Goal: Task Accomplishment & Management: Manage account settings

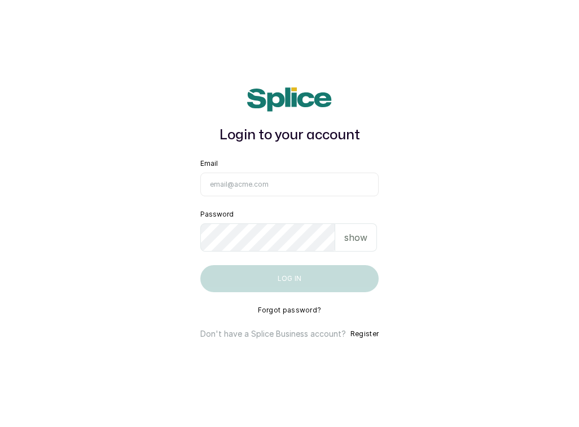
click at [218, 190] on input "Email" at bounding box center [289, 185] width 178 height 24
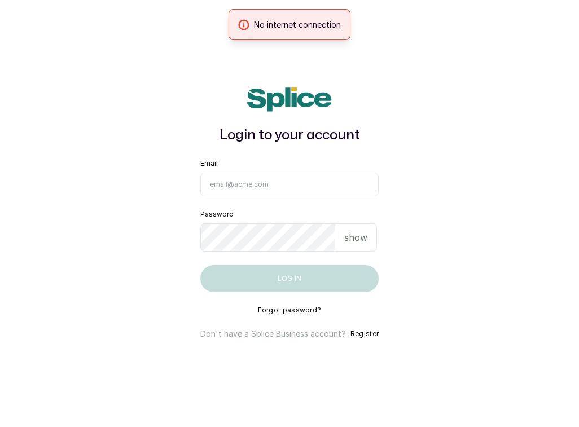
click at [288, 186] on input "Email" at bounding box center [289, 185] width 178 height 24
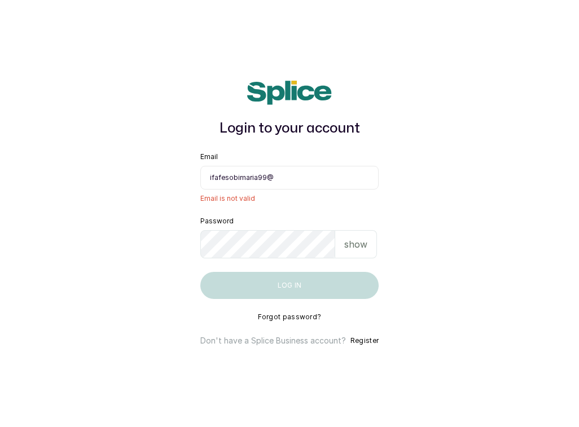
click at [313, 177] on input "ifafesobimaria99@" at bounding box center [289, 178] width 178 height 24
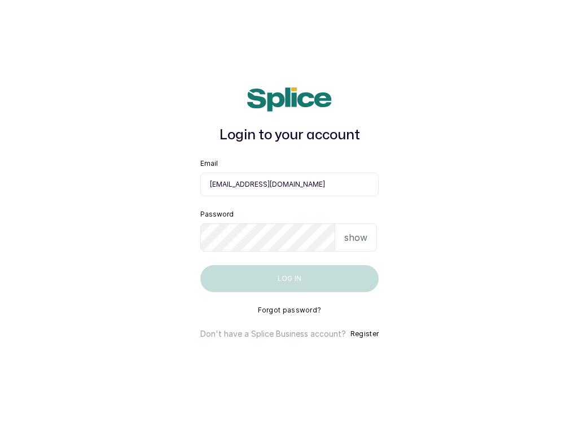
type input "ifafesobimaria99@gmail.com"
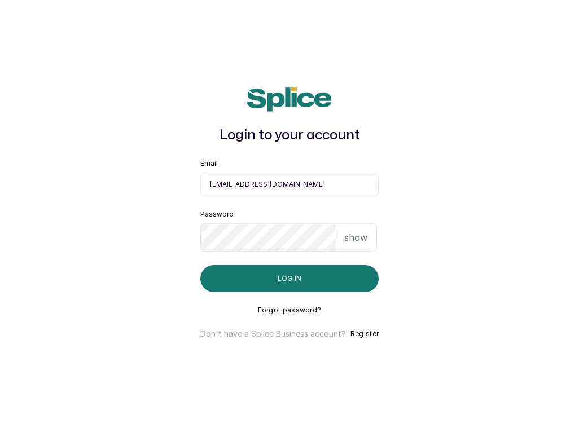
click at [354, 237] on p "show" at bounding box center [355, 238] width 23 height 14
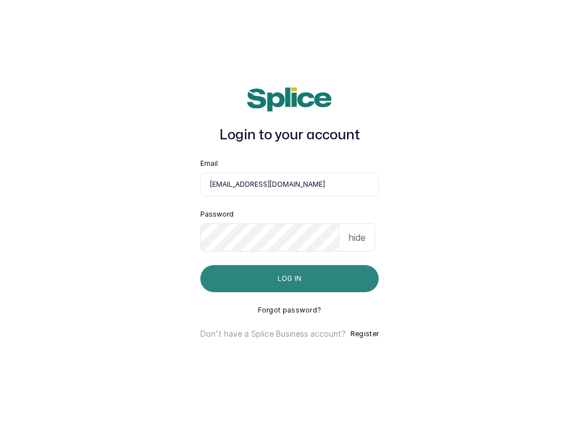
click at [328, 271] on button "Log in" at bounding box center [289, 278] width 178 height 27
click at [265, 283] on button "Log in" at bounding box center [289, 278] width 178 height 27
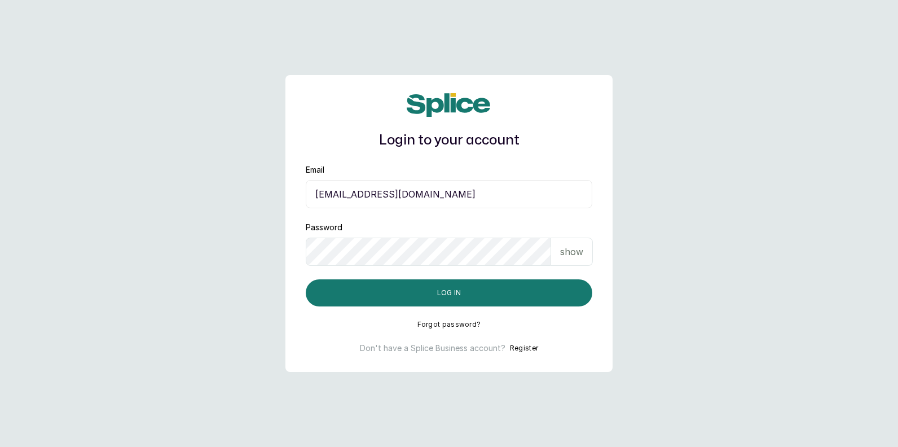
click at [758, 198] on main "Login to your account Email ifafesobimaria99@gmail.com Password show Log in For…" at bounding box center [449, 223] width 898 height 447
click at [572, 251] on p "show" at bounding box center [571, 252] width 23 height 14
click at [572, 251] on p "hide" at bounding box center [573, 252] width 17 height 14
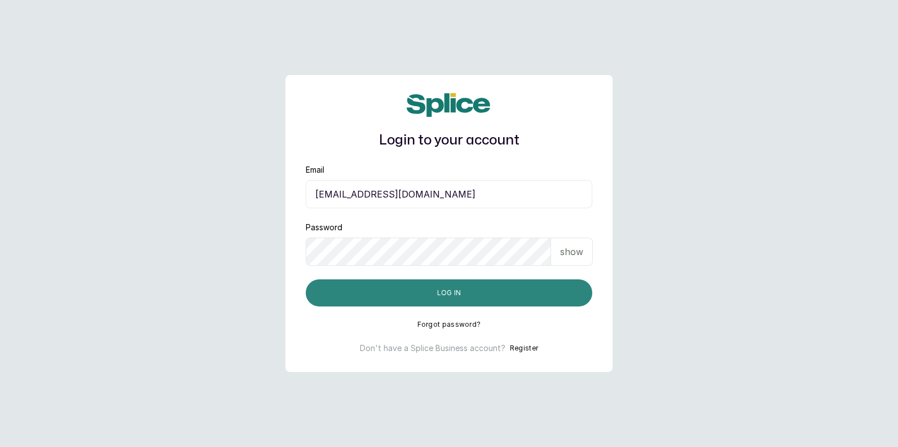
click at [460, 294] on button "Log in" at bounding box center [449, 292] width 287 height 27
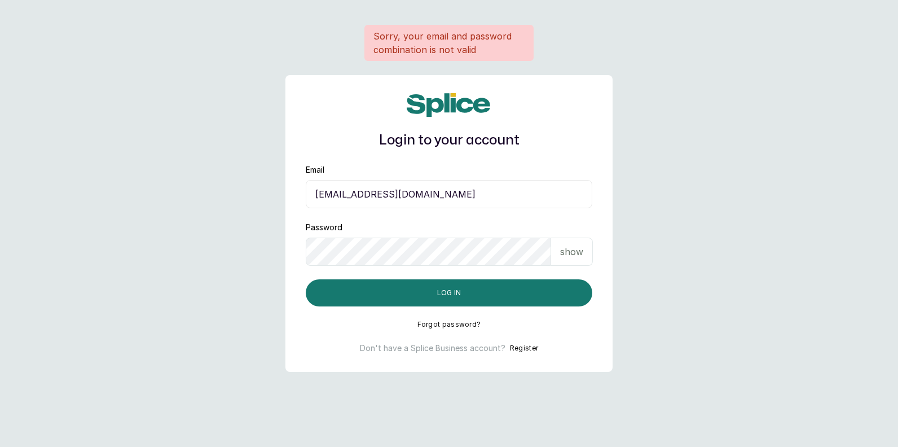
click at [575, 251] on p "show" at bounding box center [571, 252] width 23 height 14
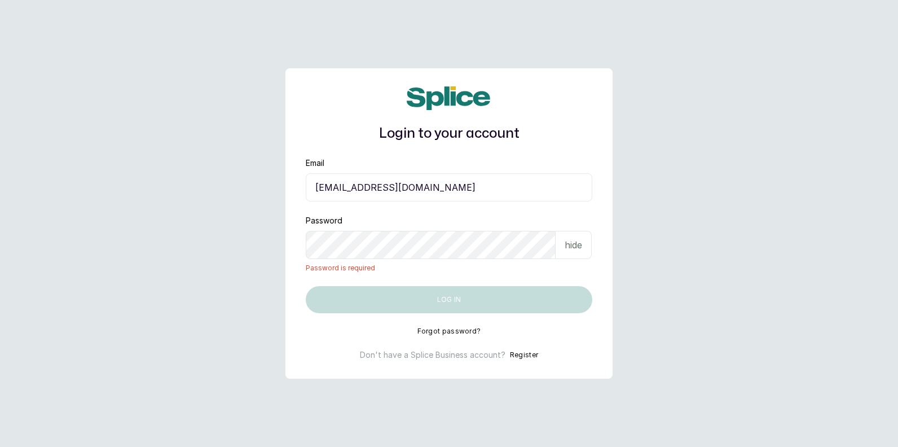
click at [451, 331] on button "Forgot password?" at bounding box center [449, 331] width 64 height 9
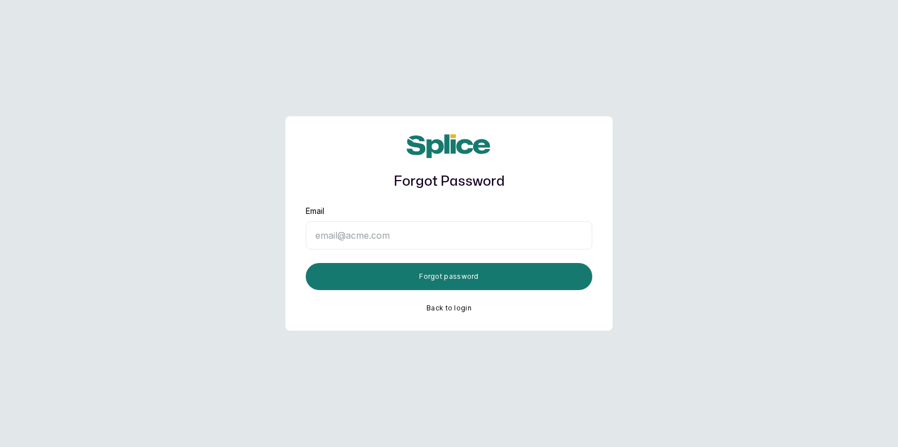
click at [396, 232] on input "Email" at bounding box center [449, 235] width 287 height 28
type input "ifafesobimaria99@gmail.com"
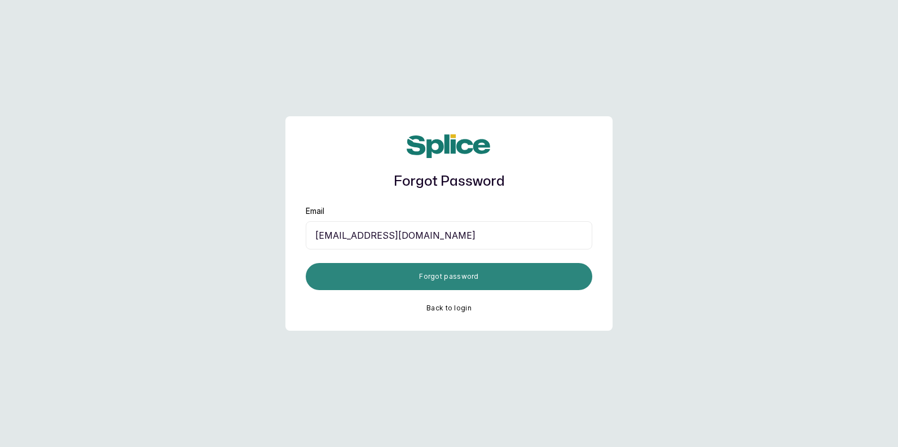
click at [442, 276] on button "Forgot password" at bounding box center [449, 276] width 287 height 27
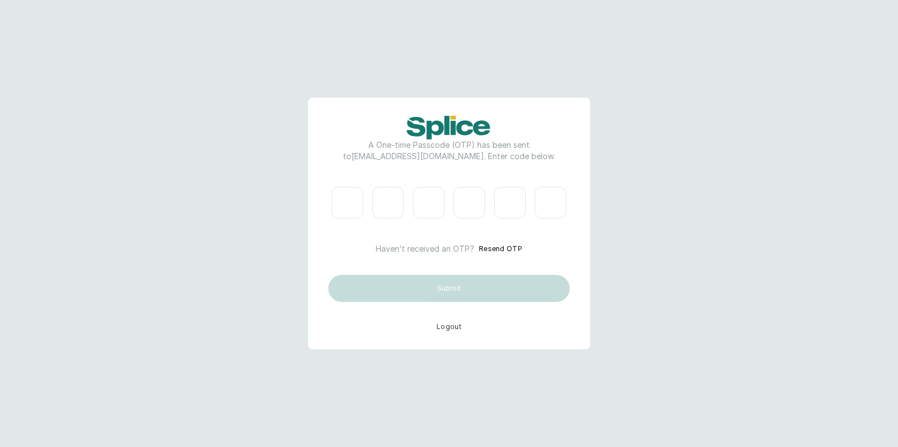
click at [362, 208] on input "Please enter verification code. Digit 1" at bounding box center [348, 203] width 32 height 32
type input "8"
type input "2"
type input "3"
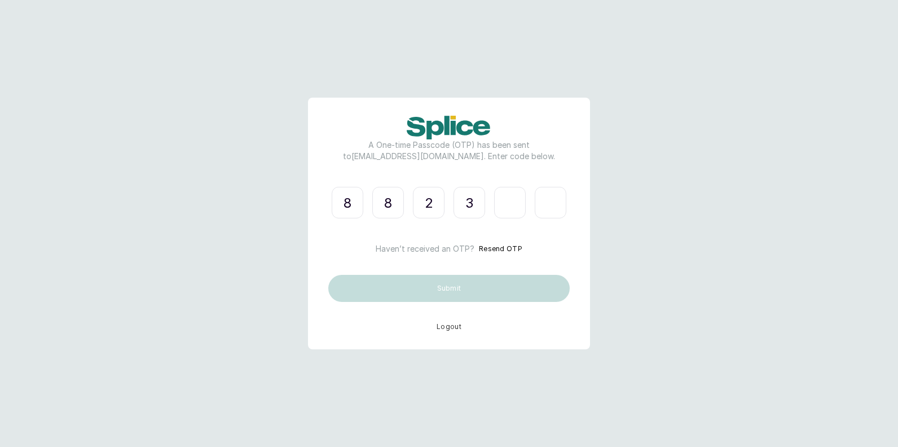
type input "0"
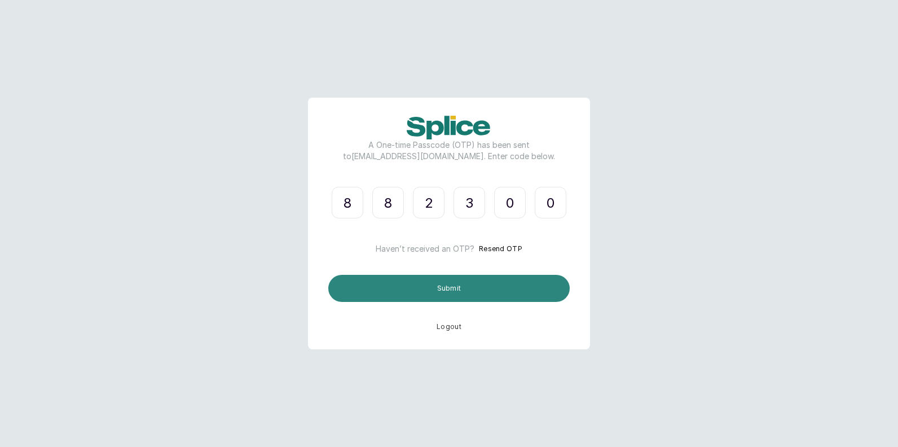
type input "0"
click at [459, 286] on button "Submit" at bounding box center [448, 288] width 241 height 27
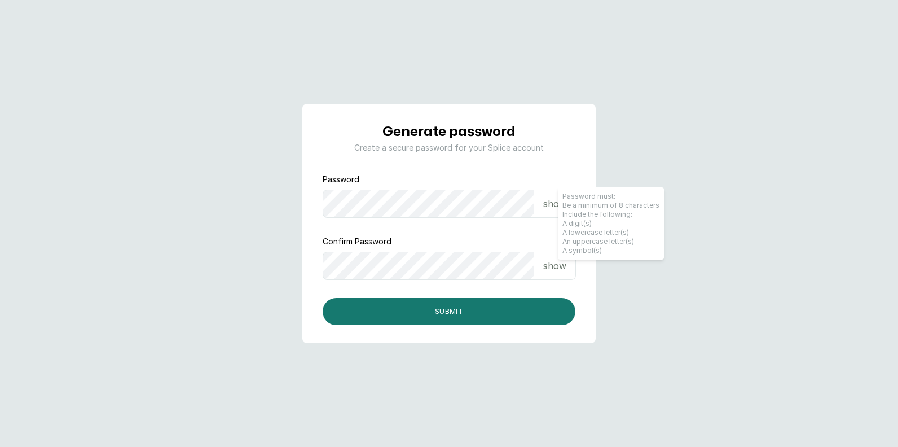
click at [548, 202] on p "show" at bounding box center [554, 204] width 23 height 14
click at [558, 270] on p "show" at bounding box center [554, 266] width 23 height 14
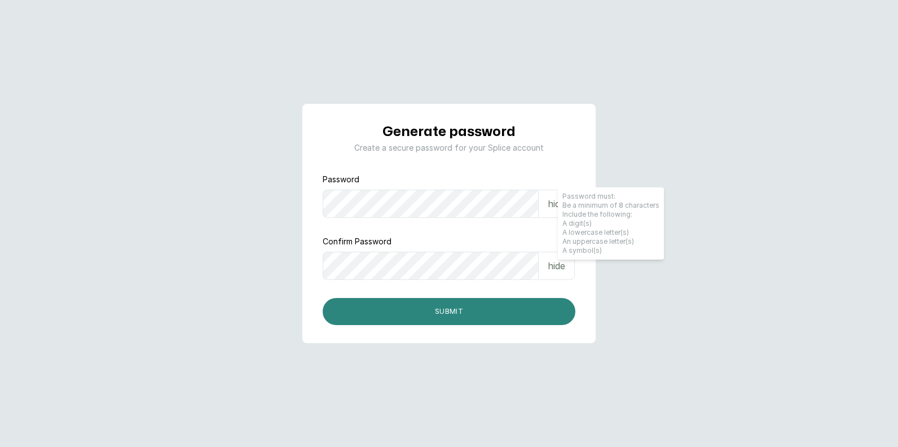
click at [427, 305] on button "Submit" at bounding box center [449, 311] width 253 height 27
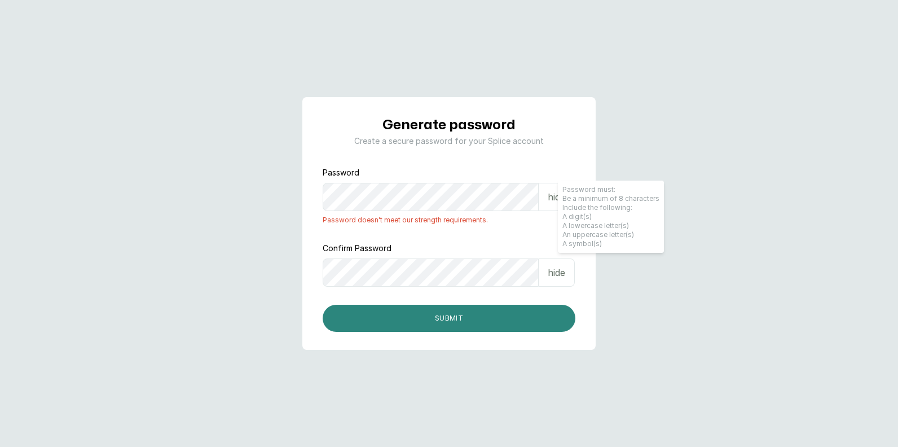
click at [438, 317] on button "Submit" at bounding box center [449, 318] width 253 height 27
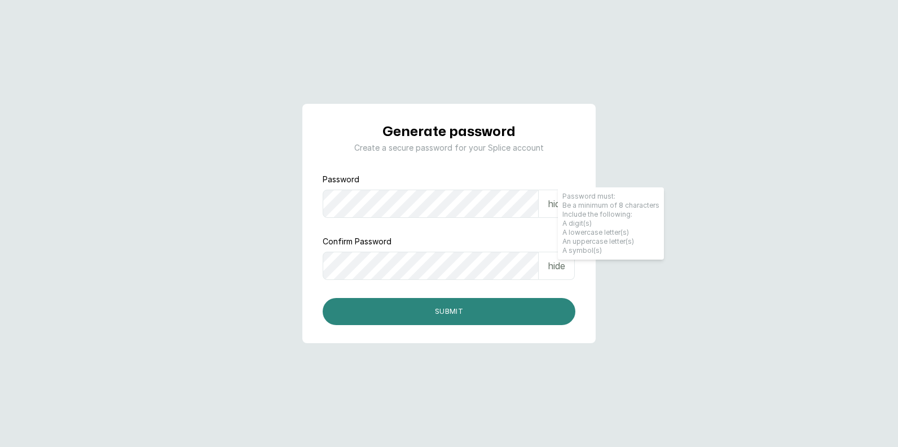
click at [410, 307] on button "Submit" at bounding box center [449, 311] width 253 height 27
click at [438, 309] on button "Submit" at bounding box center [449, 311] width 253 height 27
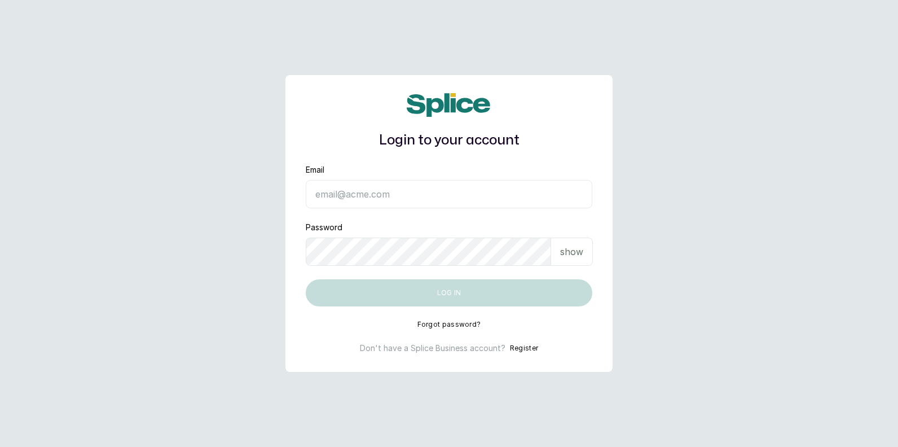
drag, startPoint x: 364, startPoint y: 197, endPoint x: 359, endPoint y: 200, distance: 5.8
click at [359, 200] on input "Email" at bounding box center [449, 194] width 287 height 28
drag, startPoint x: 375, startPoint y: 188, endPoint x: 369, endPoint y: 194, distance: 7.6
click at [370, 194] on input "Email" at bounding box center [449, 194] width 287 height 28
click at [431, 194] on input "Email" at bounding box center [449, 194] width 287 height 28
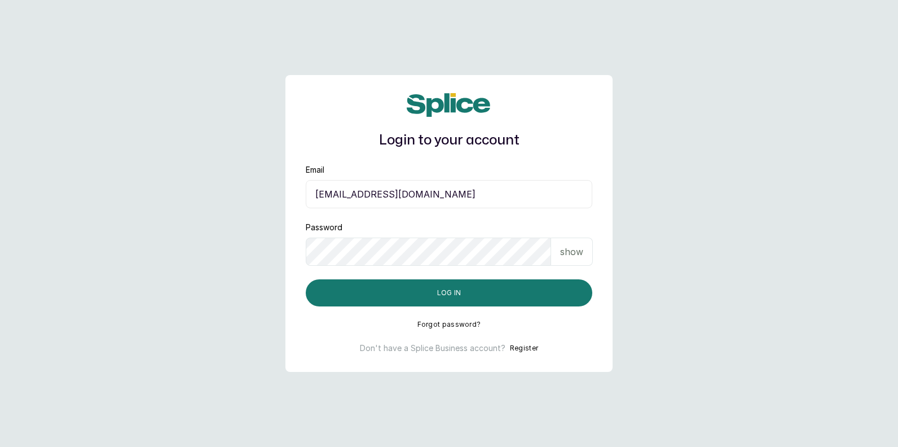
type input "ifafesobimaria99@gmail.com"
click at [573, 254] on p "show" at bounding box center [571, 252] width 23 height 14
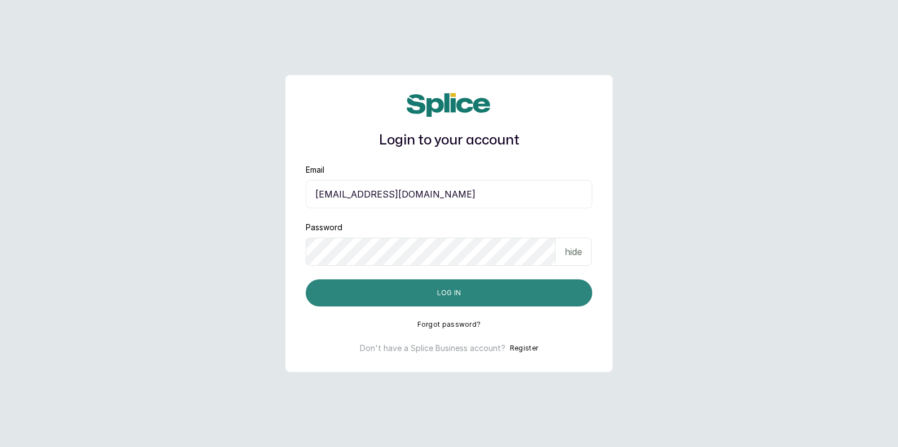
click at [408, 294] on button "Log in" at bounding box center [449, 292] width 287 height 27
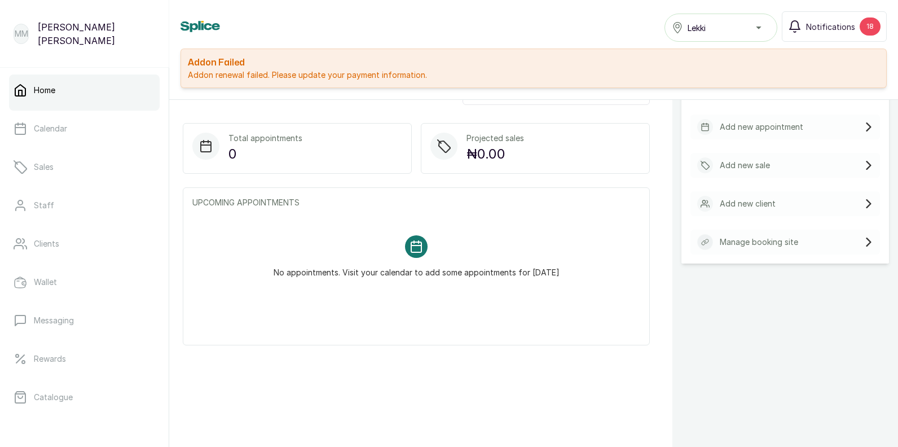
scroll to position [256, 0]
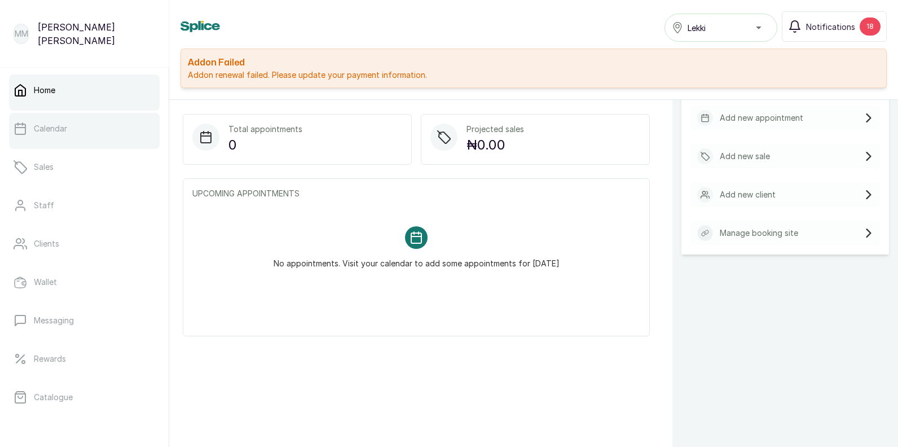
click at [50, 139] on link "Calendar" at bounding box center [84, 129] width 151 height 32
